Goal: Navigation & Orientation: Find specific page/section

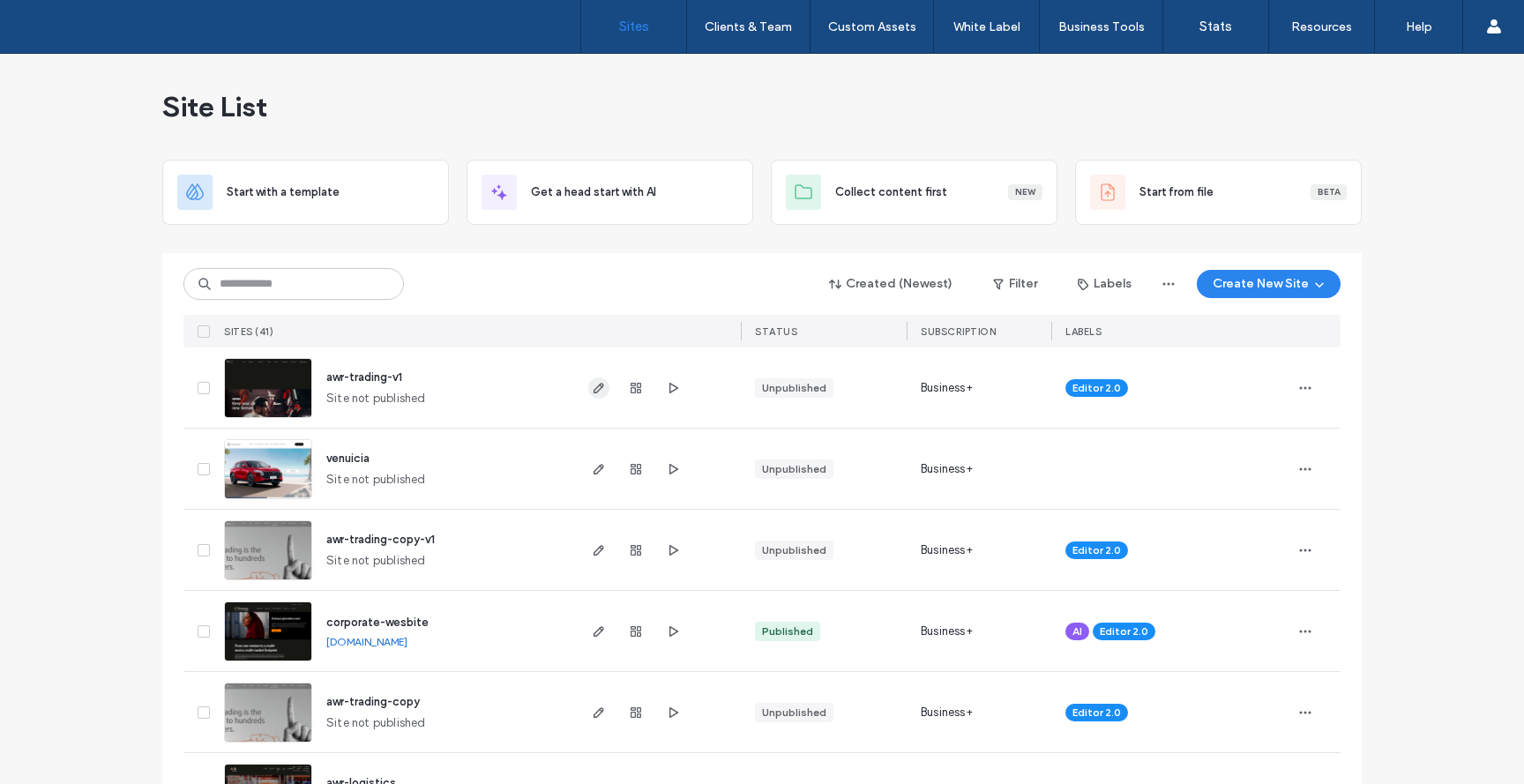
click at [592, 387] on icon "button" at bounding box center [598, 388] width 14 height 14
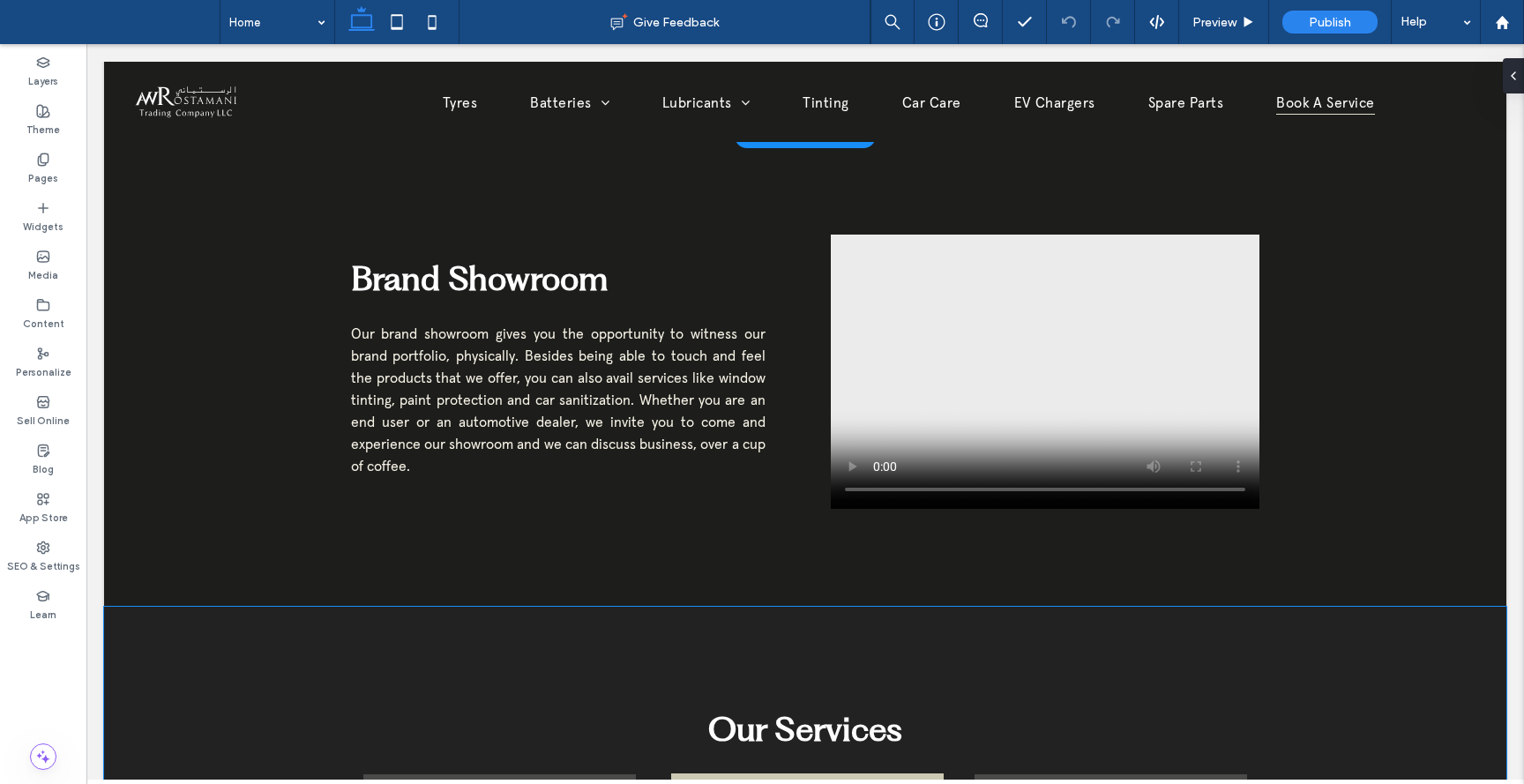
scroll to position [1847, 0]
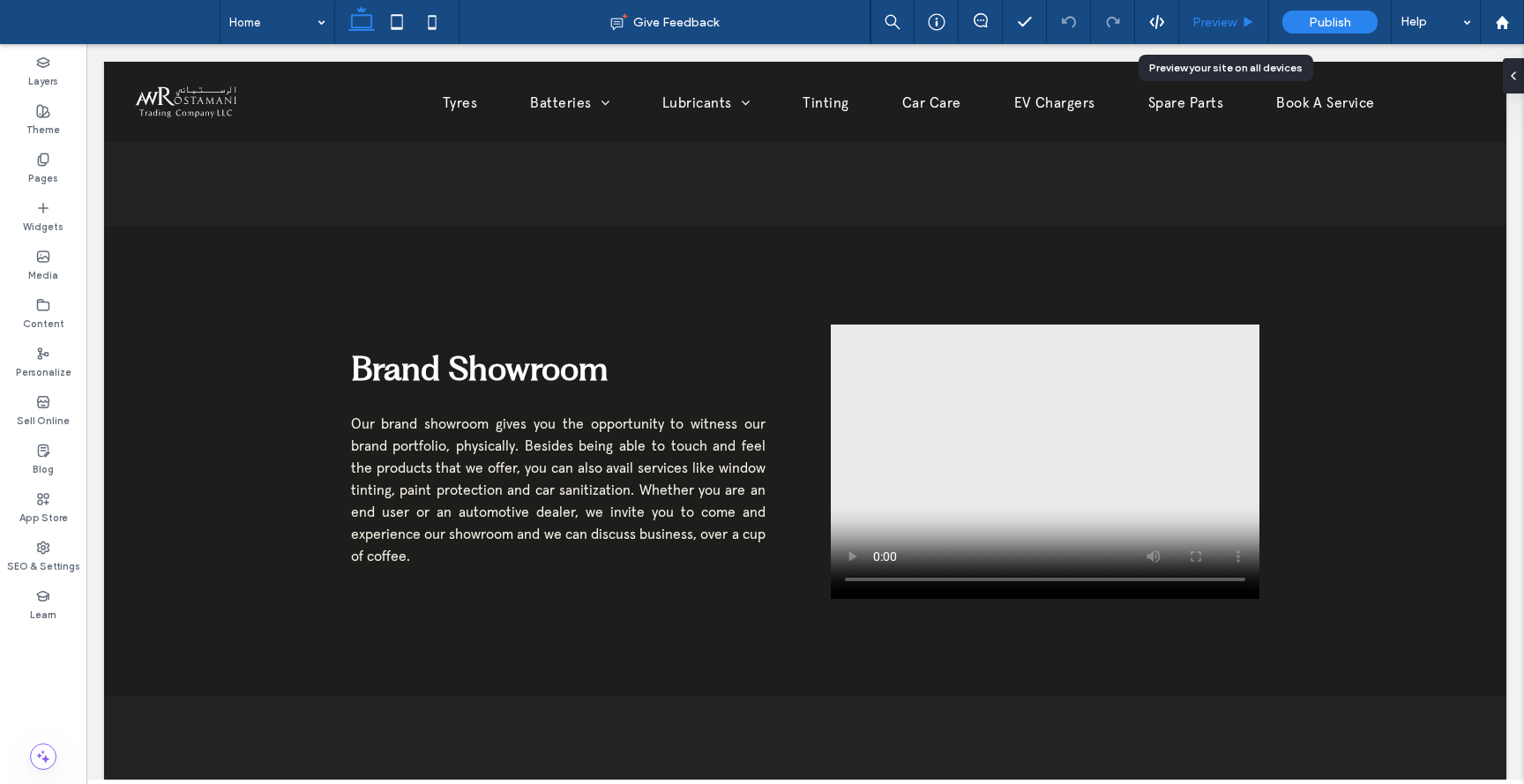
click at [1200, 29] on div "Preview" at bounding box center [1224, 22] width 90 height 44
click at [1216, 28] on span "Preview" at bounding box center [1214, 23] width 44 height 15
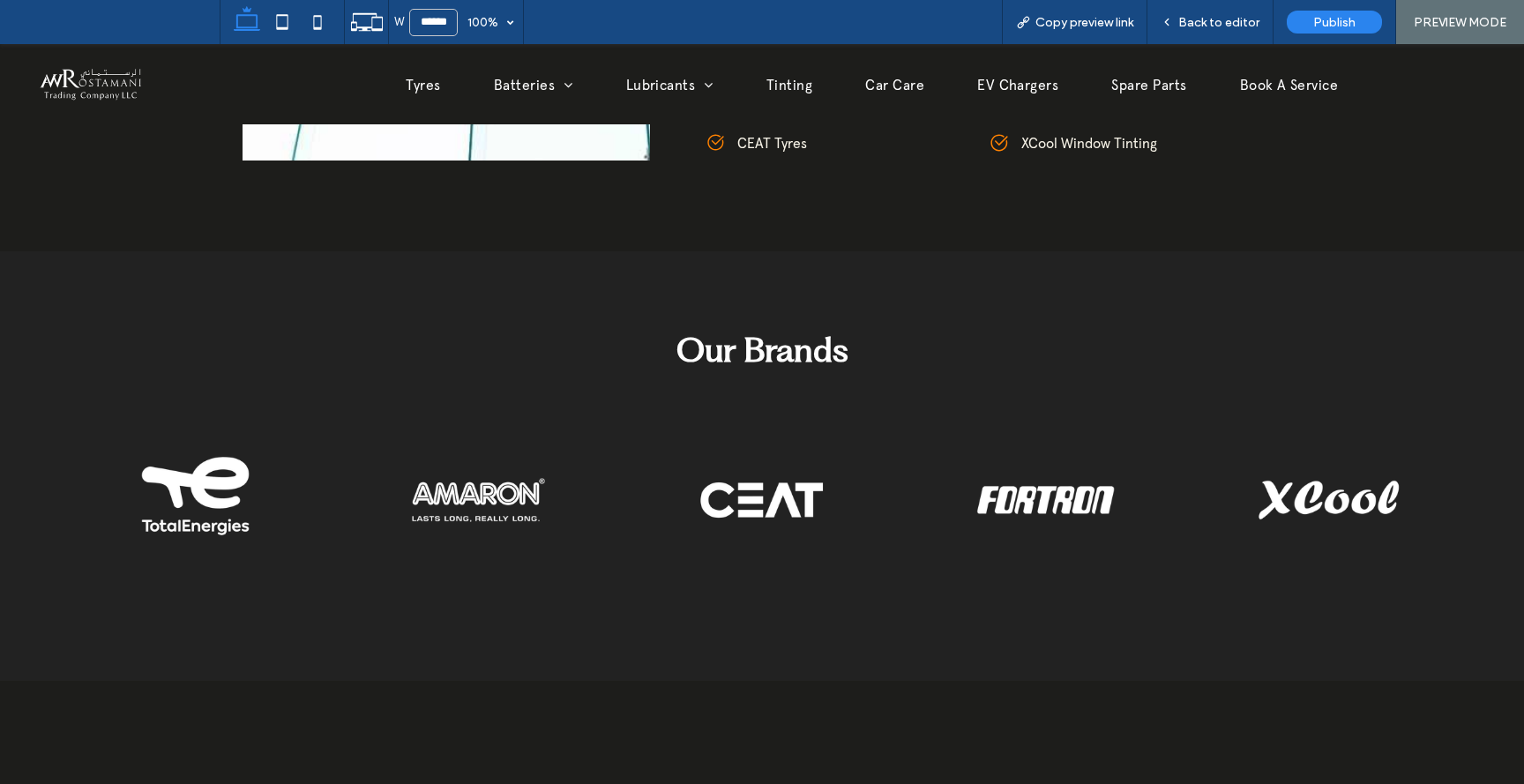
scroll to position [1298, 0]
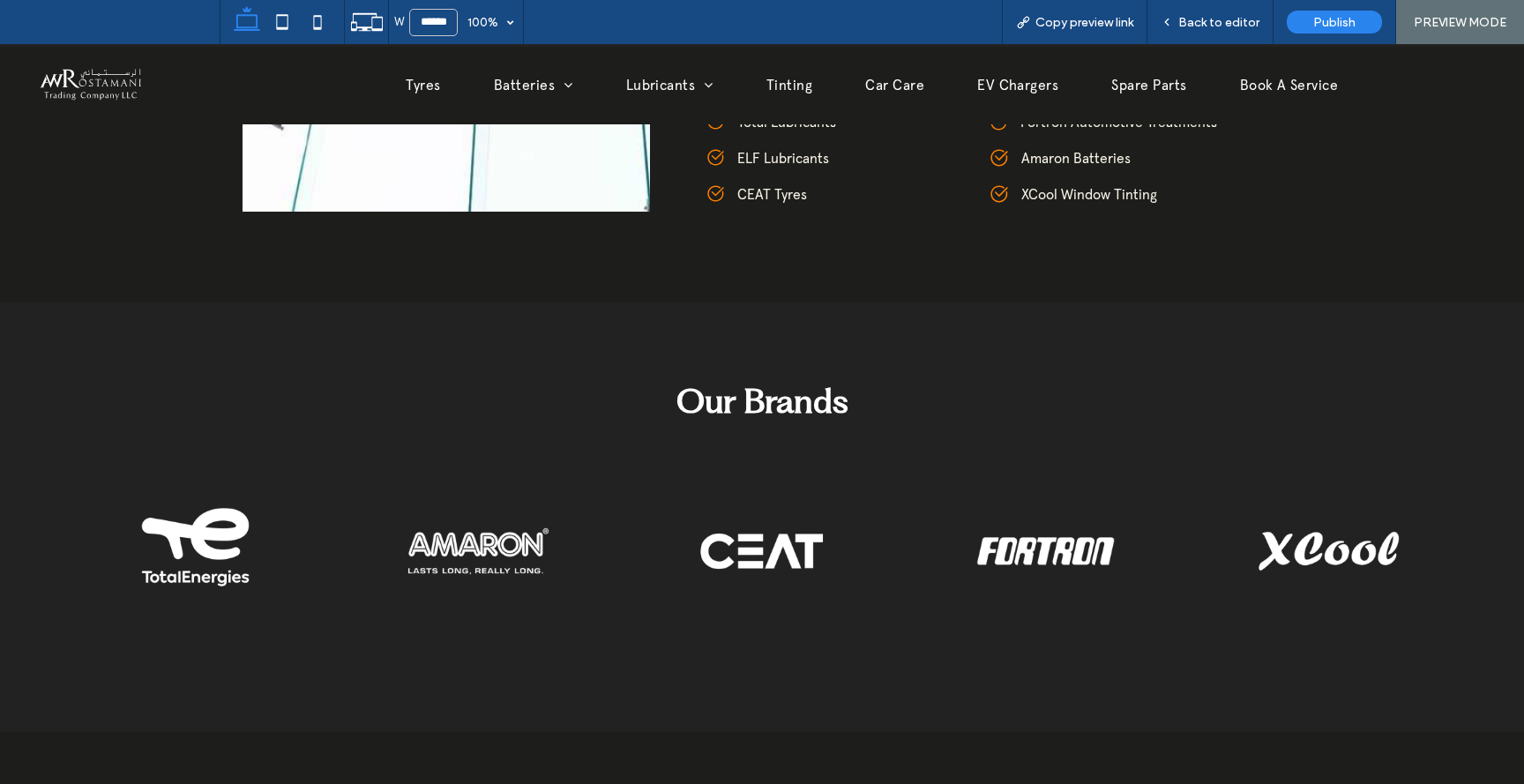
click at [456, 527] on link at bounding box center [479, 550] width 281 height 187
click at [700, 528] on link at bounding box center [762, 550] width 281 height 187
click at [1031, 524] on link at bounding box center [1045, 550] width 281 height 187
click at [1317, 523] on link at bounding box center [1329, 550] width 281 height 187
click at [219, 543] on link at bounding box center [195, 550] width 281 height 187
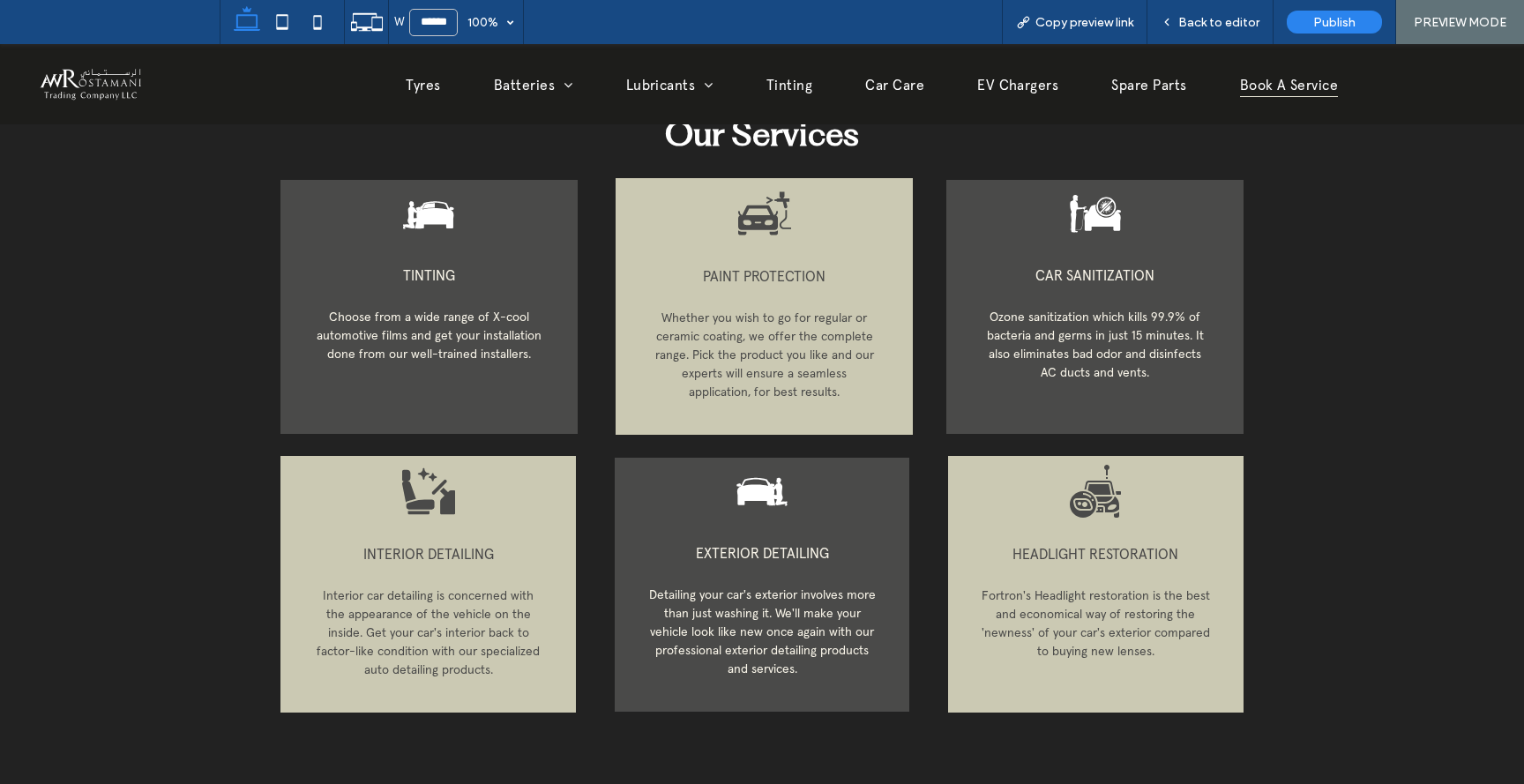
scroll to position [2499, 0]
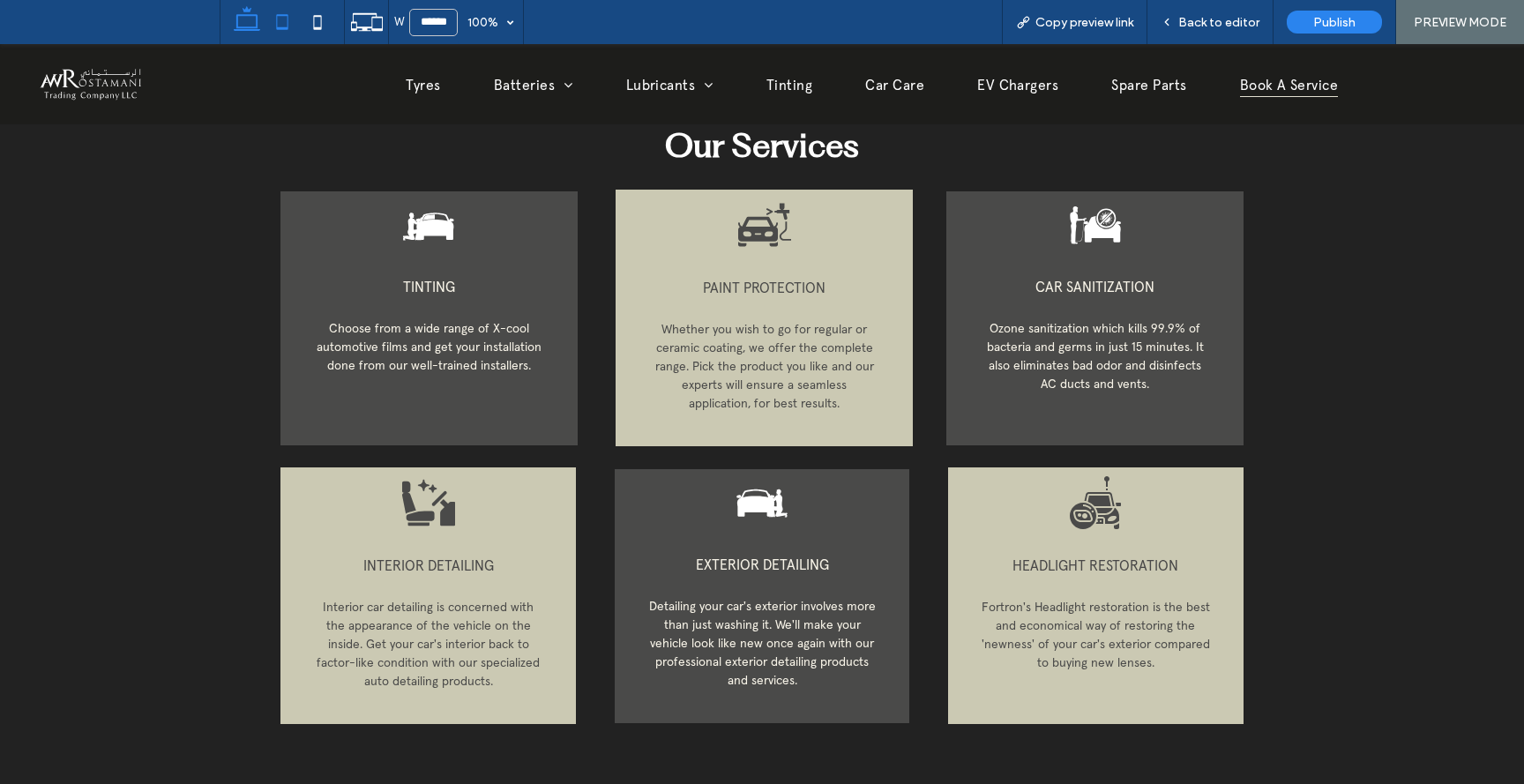
click at [279, 19] on icon at bounding box center [281, 22] width 35 height 35
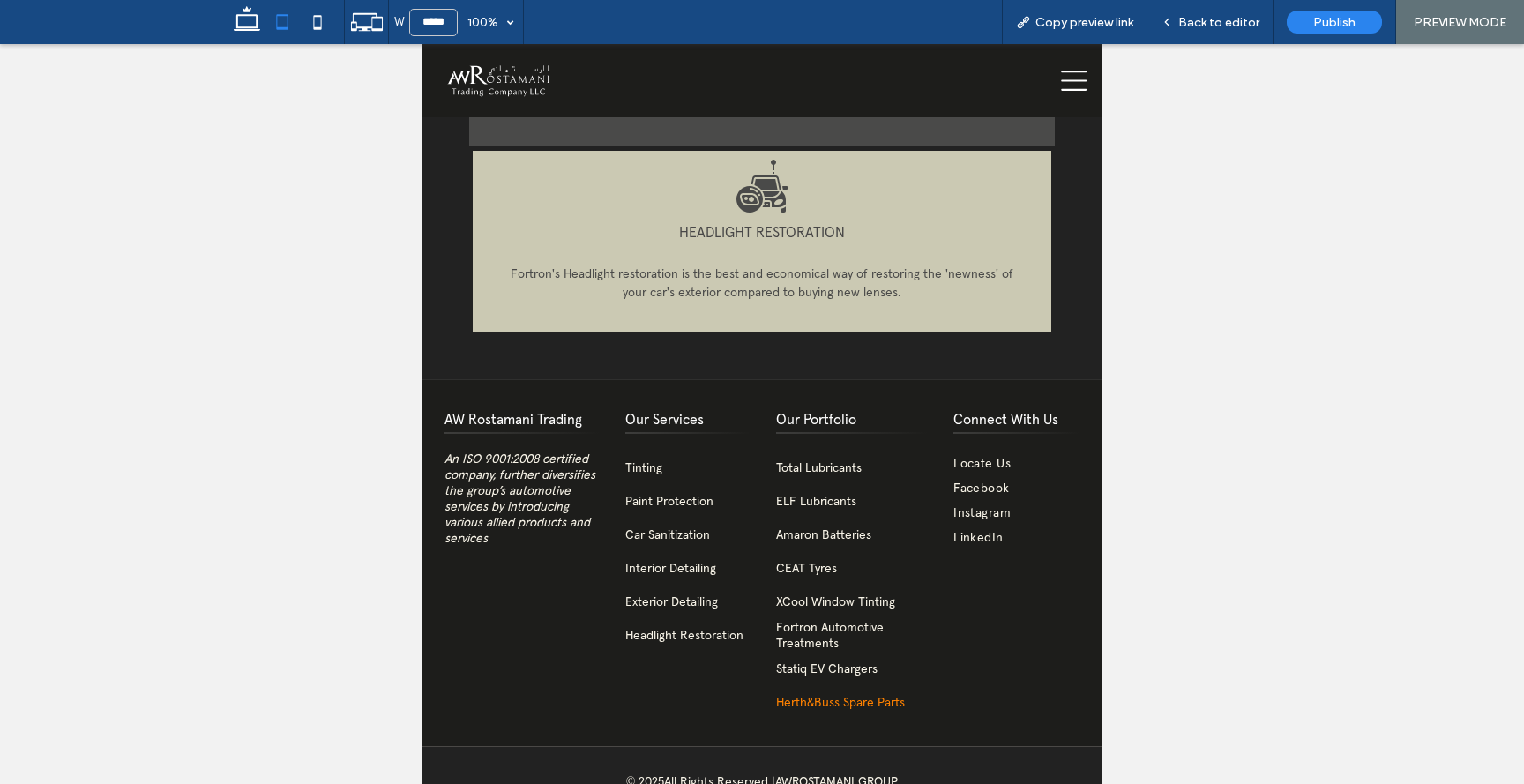
scroll to position [3150, 0]
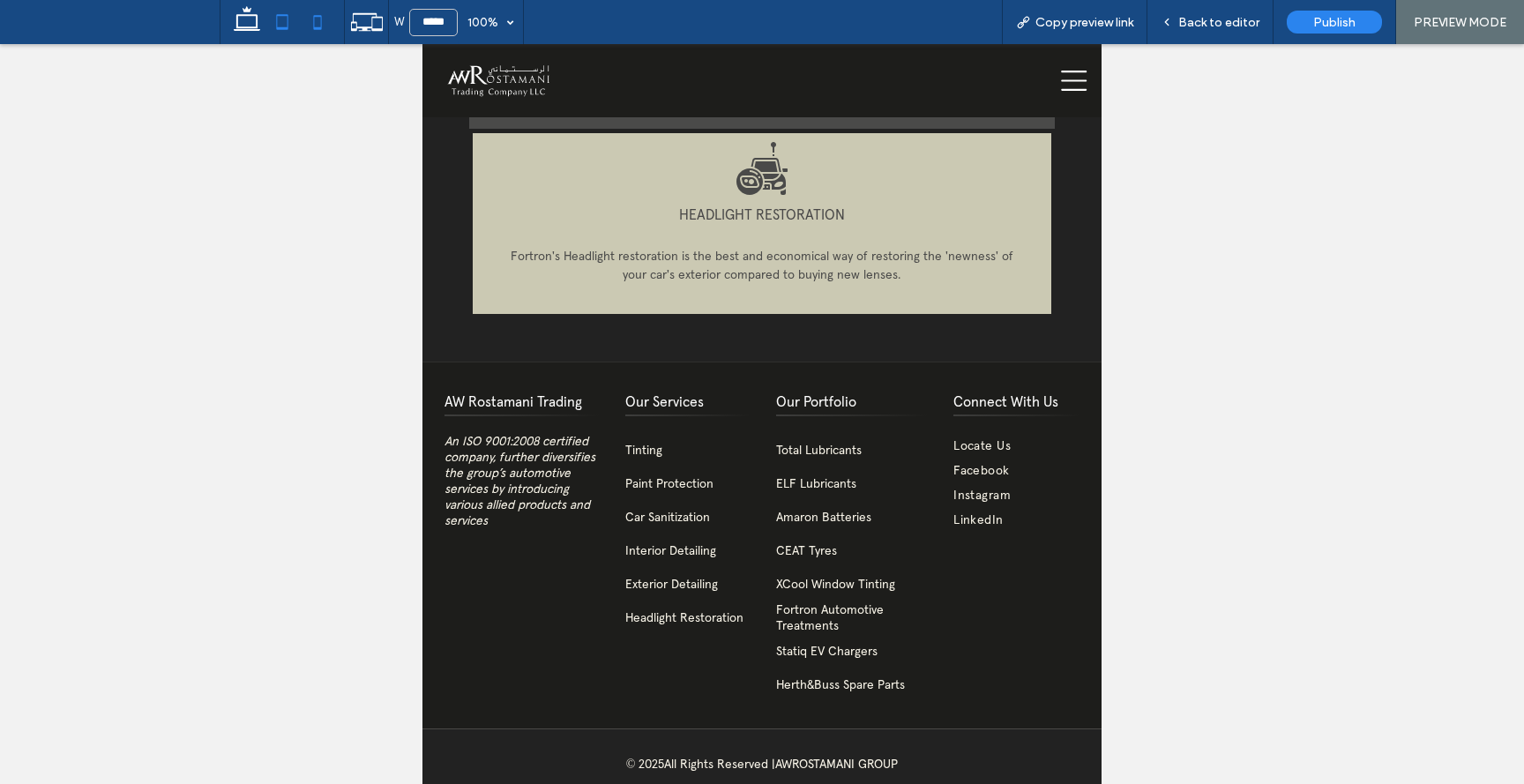
click at [324, 21] on icon at bounding box center [317, 22] width 35 height 35
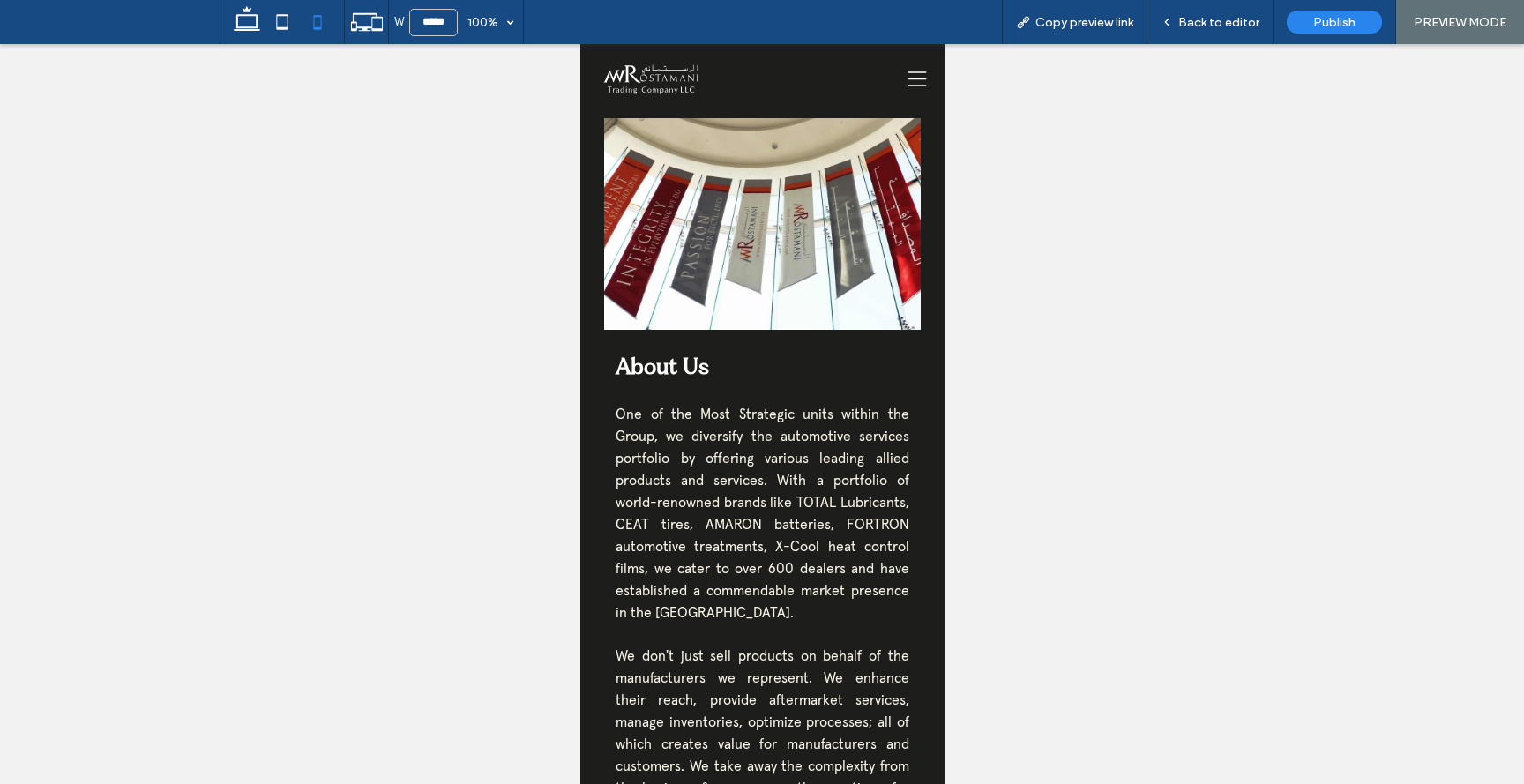
scroll to position [224, 0]
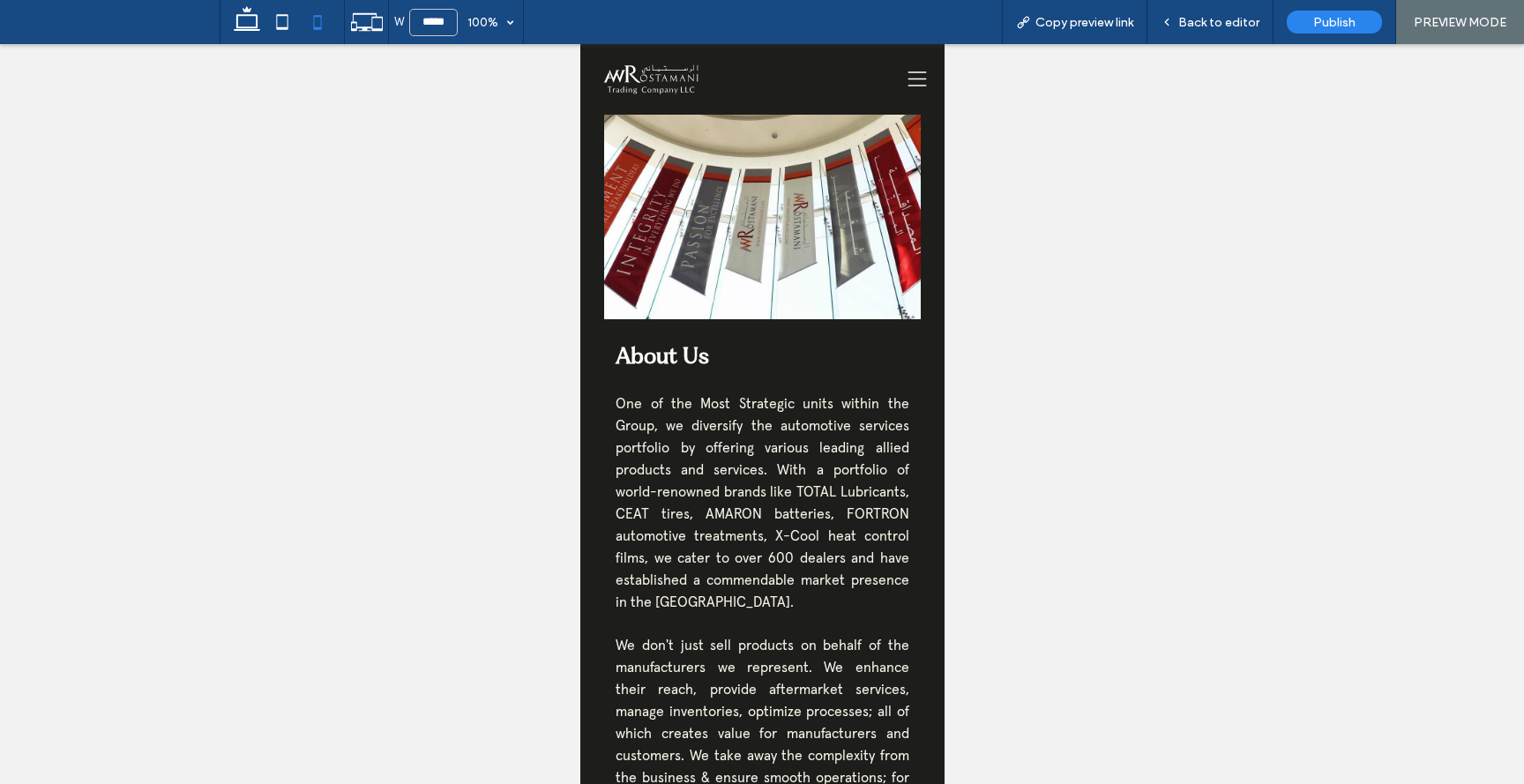
click at [917, 77] on icon at bounding box center [916, 78] width 27 height 18
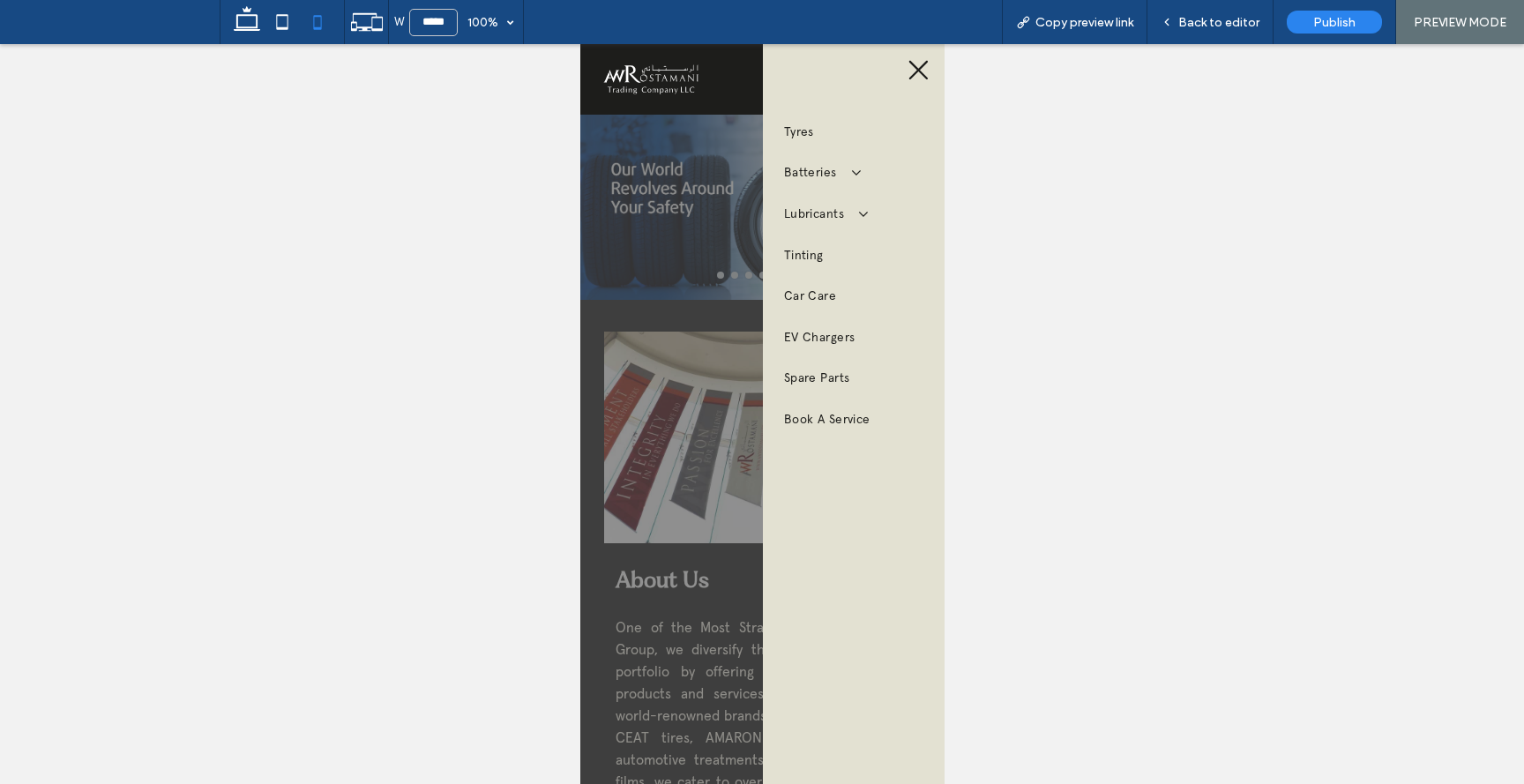
scroll to position [0, 0]
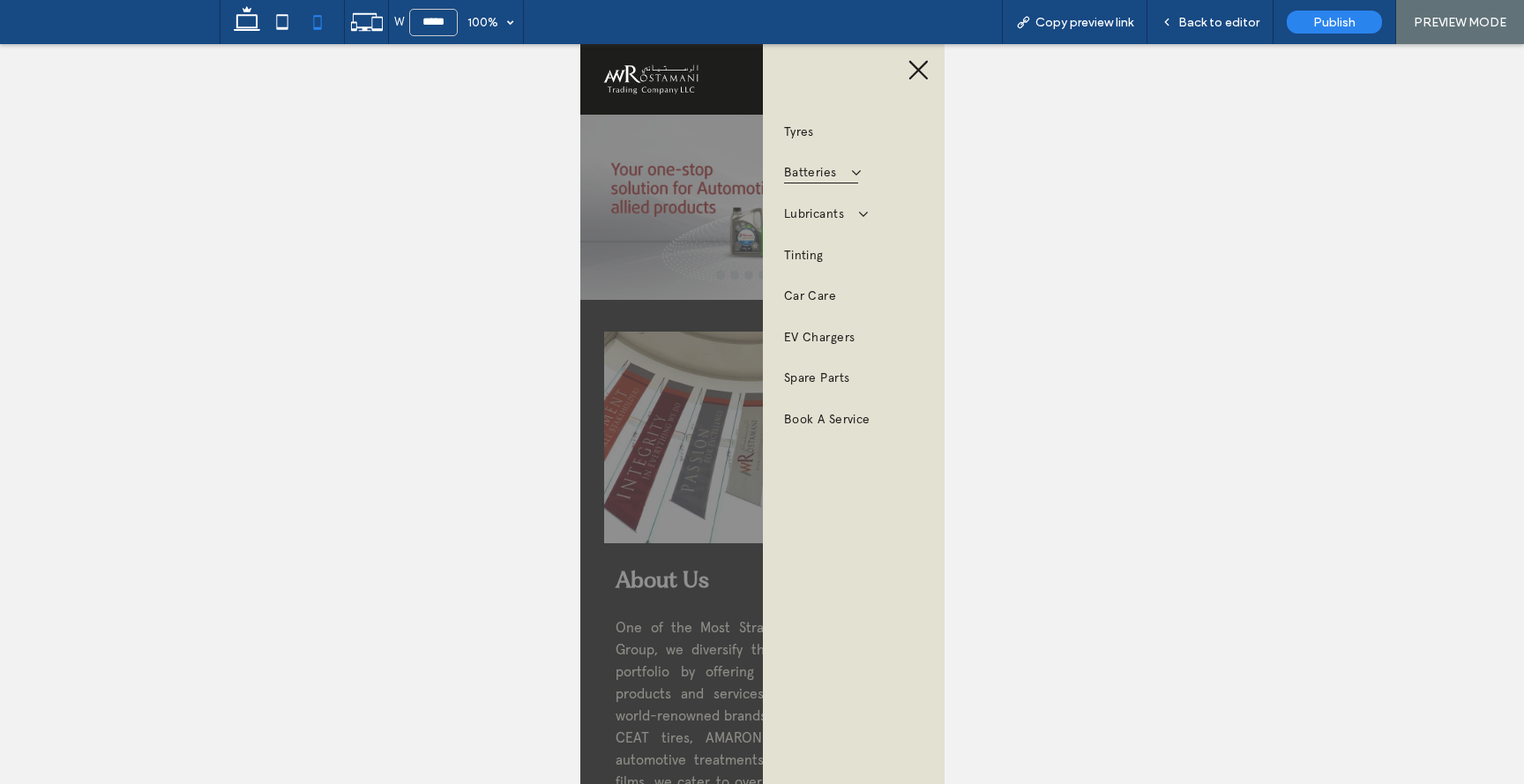
click at [857, 169] on span at bounding box center [846, 171] width 28 height 16
click at [867, 235] on span at bounding box center [853, 242] width 28 height 16
click at [916, 73] on icon at bounding box center [917, 70] width 24 height 24
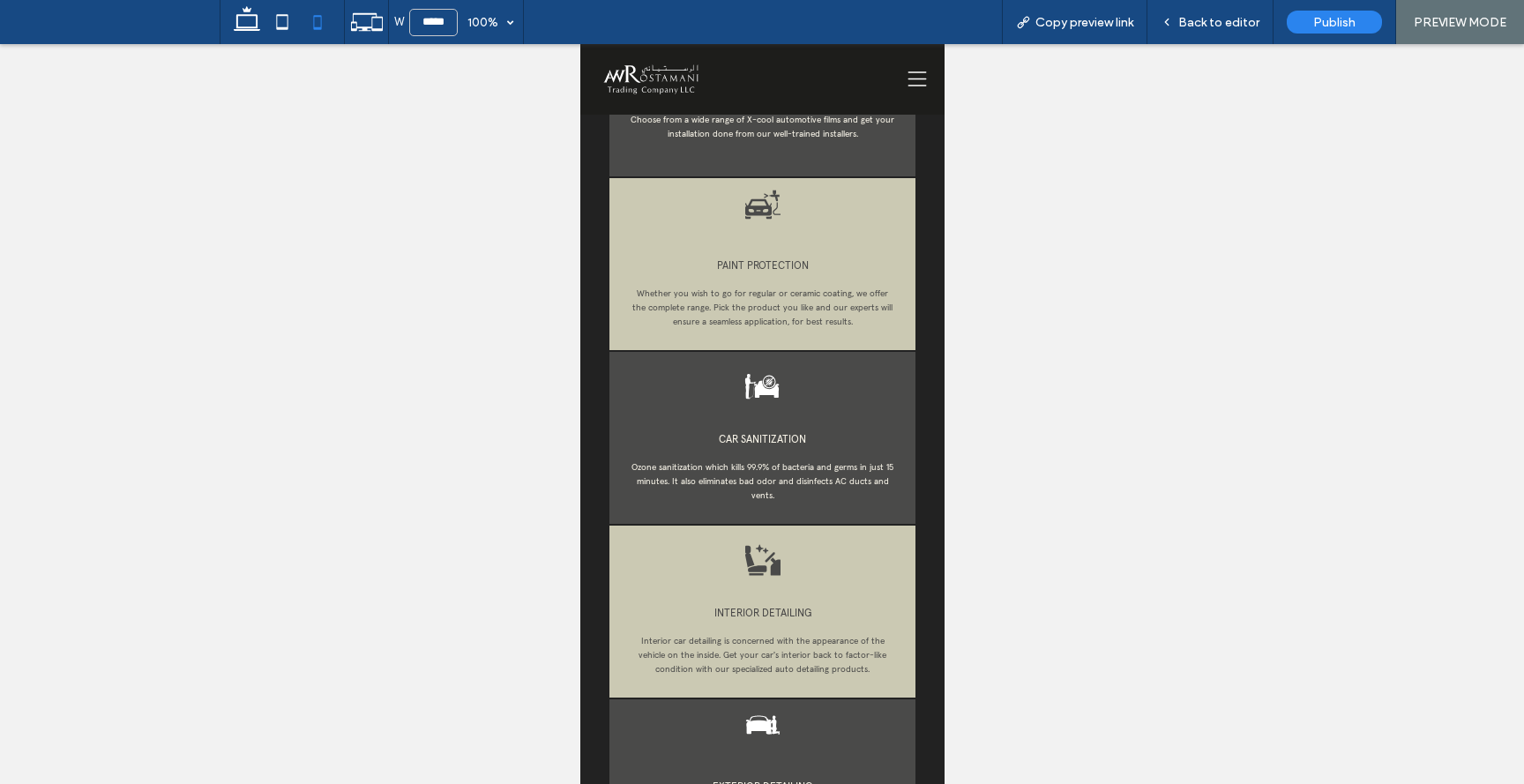
scroll to position [2612, 0]
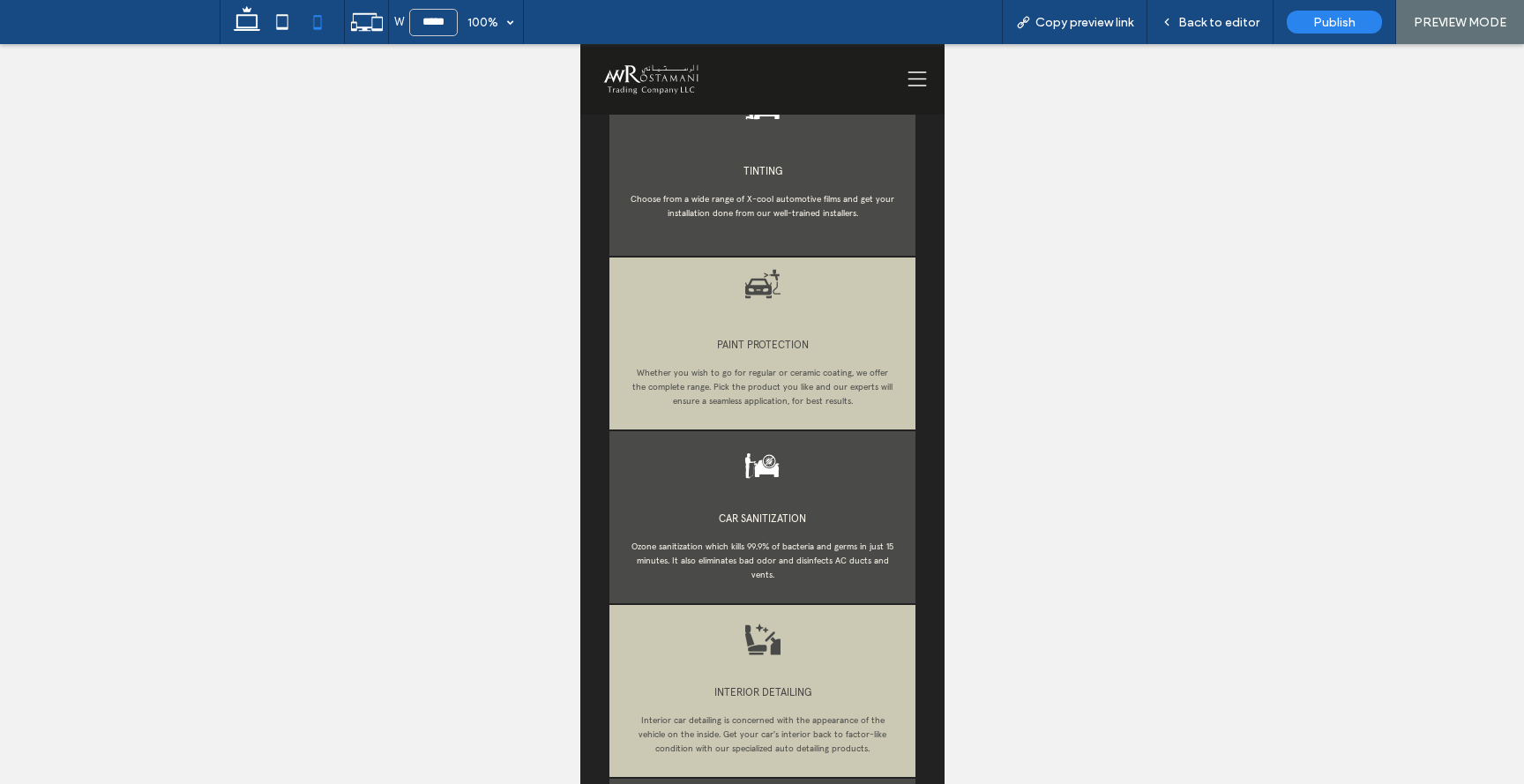
click at [744, 506] on div "CAR SANITIZATION Ozone sanitization which kills 99.9% of bacteria and germs in …" at bounding box center [761, 550] width 295 height 88
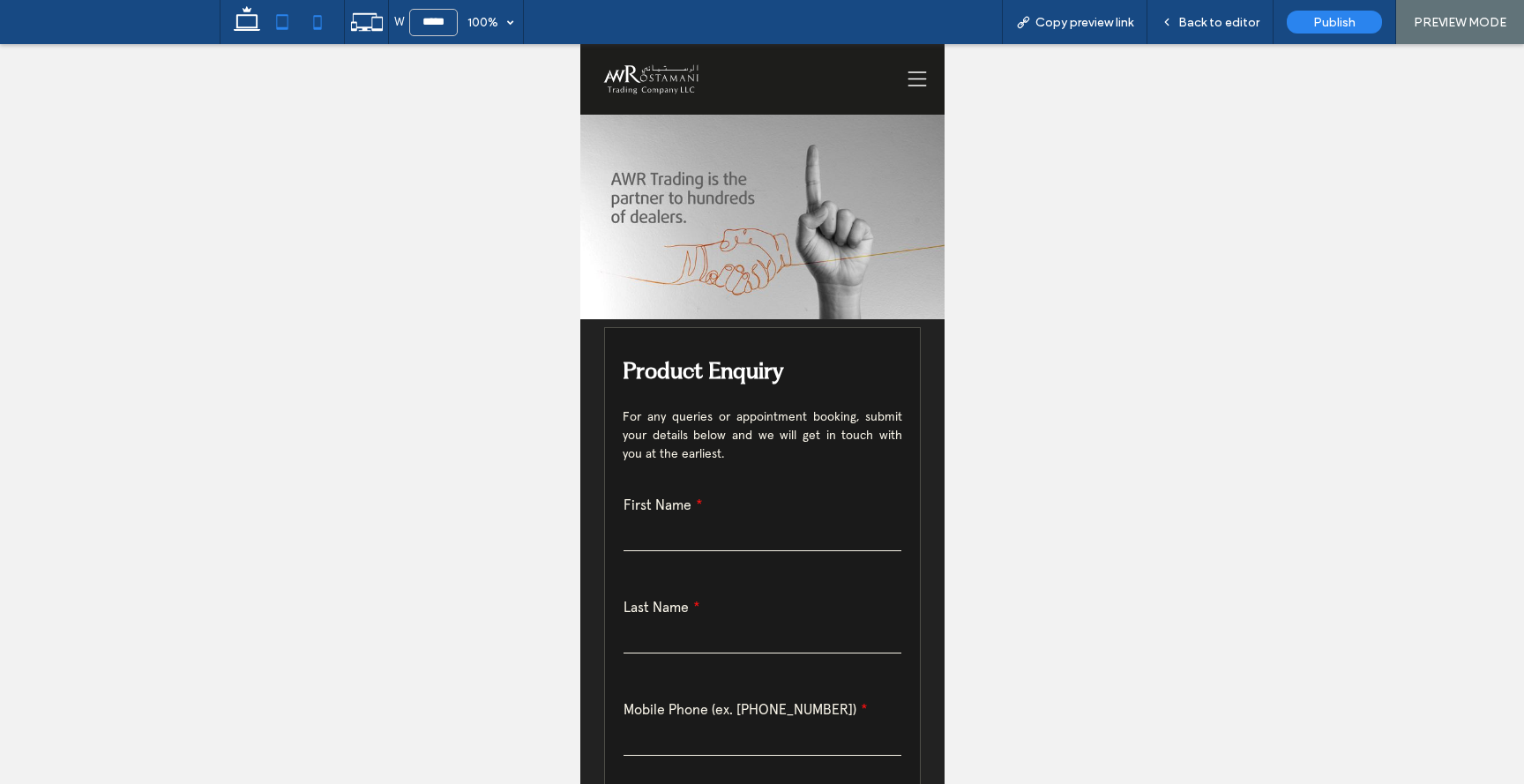
click at [281, 25] on icon at bounding box center [281, 22] width 35 height 35
type input "*****"
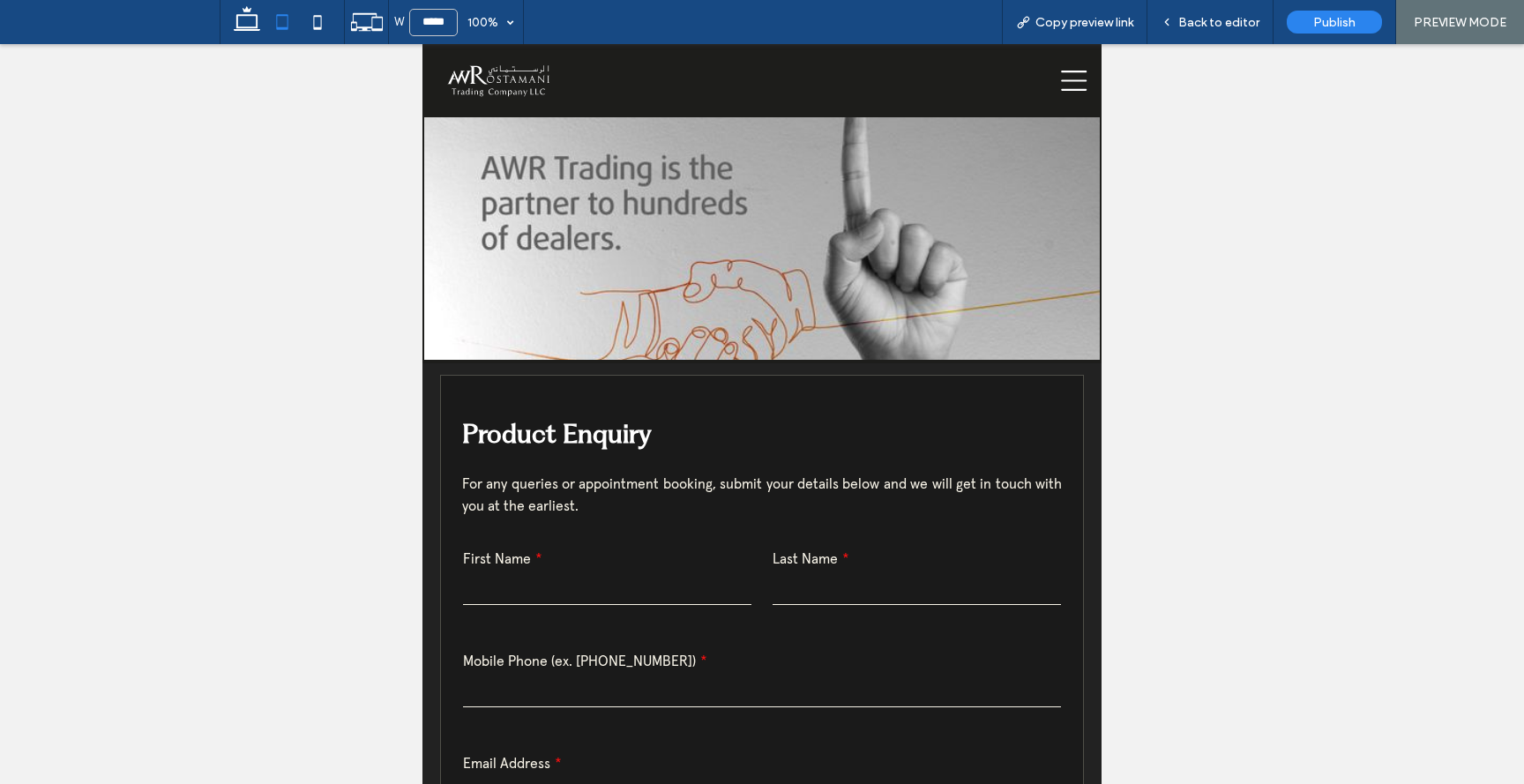
click at [1068, 67] on div "Tyres Batteries Amaron Batteries Lubricants Total Lubricants ELF Lubricants Tin…" at bounding box center [862, 80] width 479 height 73
click at [1073, 83] on icon at bounding box center [1074, 81] width 27 height 27
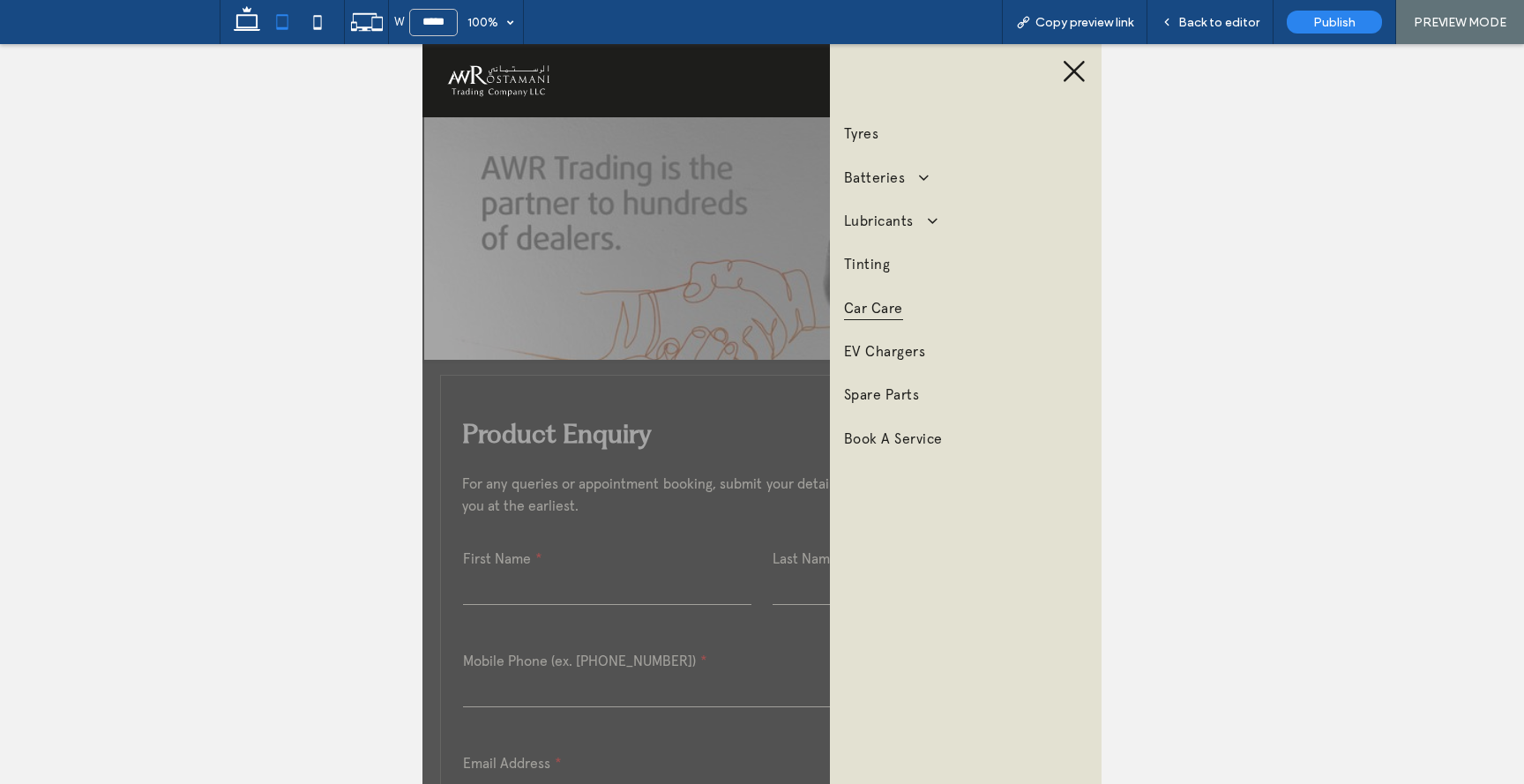
click at [898, 303] on span "Car Care" at bounding box center [874, 307] width 59 height 26
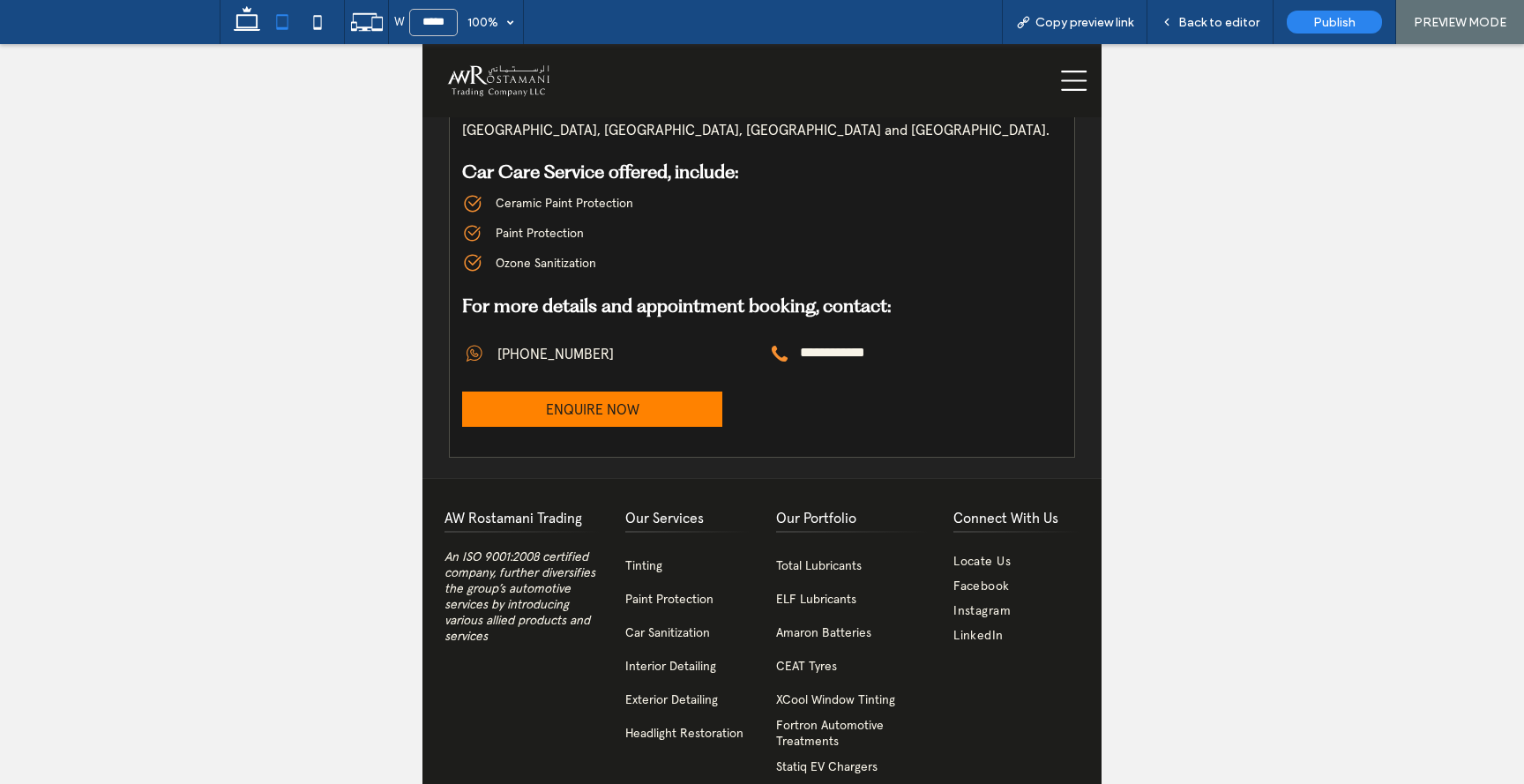
scroll to position [619, 0]
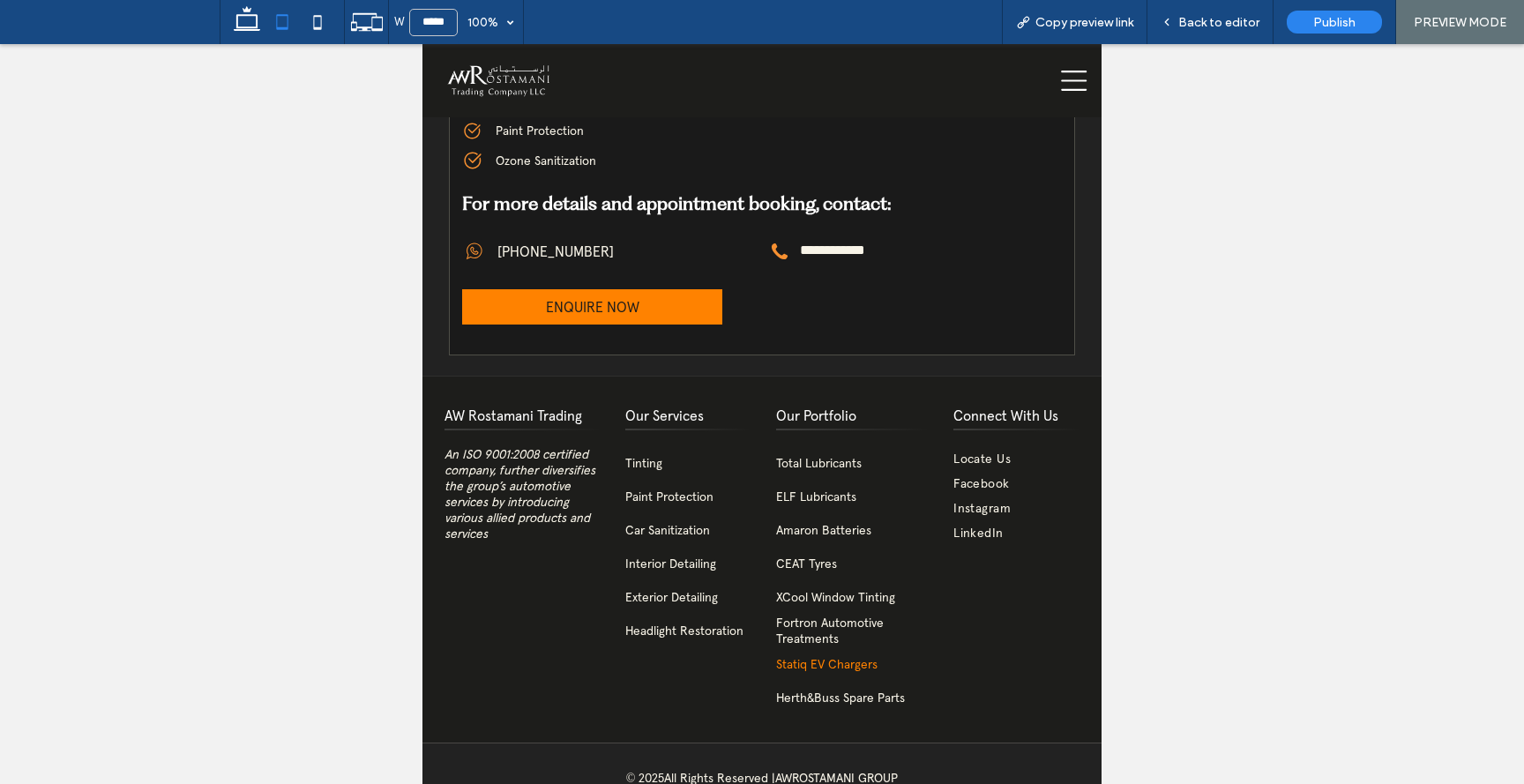
click at [814, 656] on span "Statiq EV Chargers" at bounding box center [827, 663] width 101 height 16
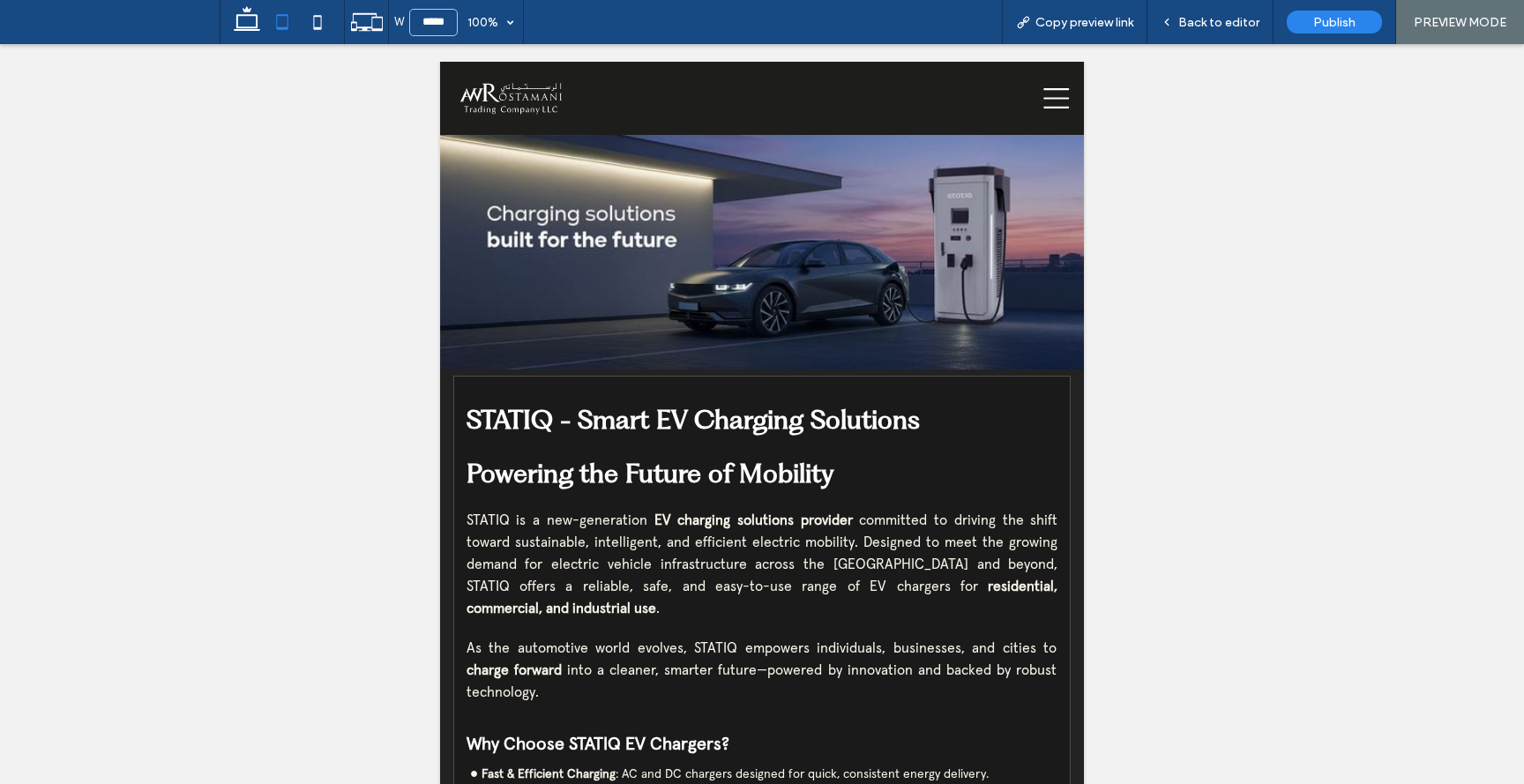
scroll to position [0, 0]
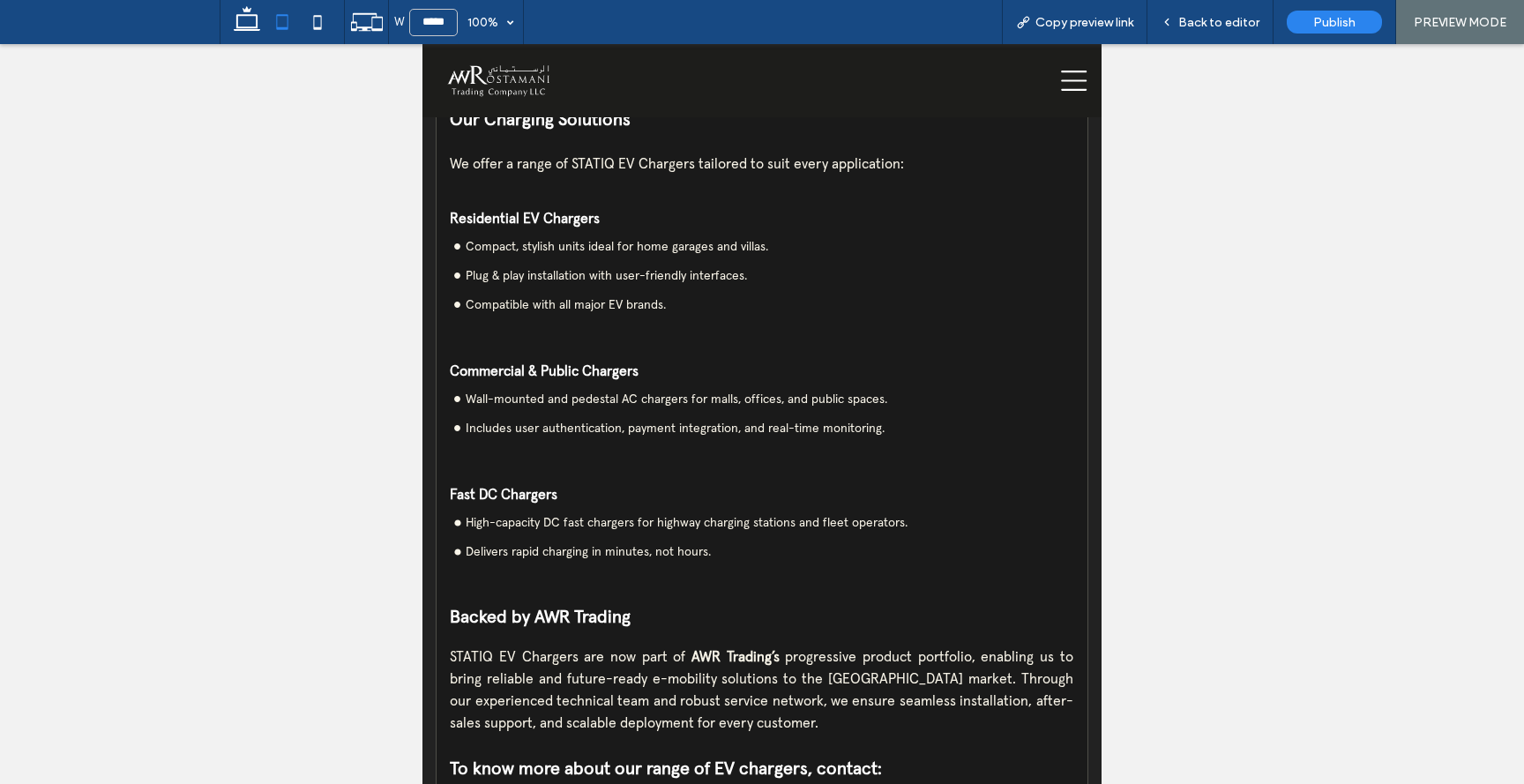
scroll to position [812, 0]
